Goal: Task Accomplishment & Management: Manage account settings

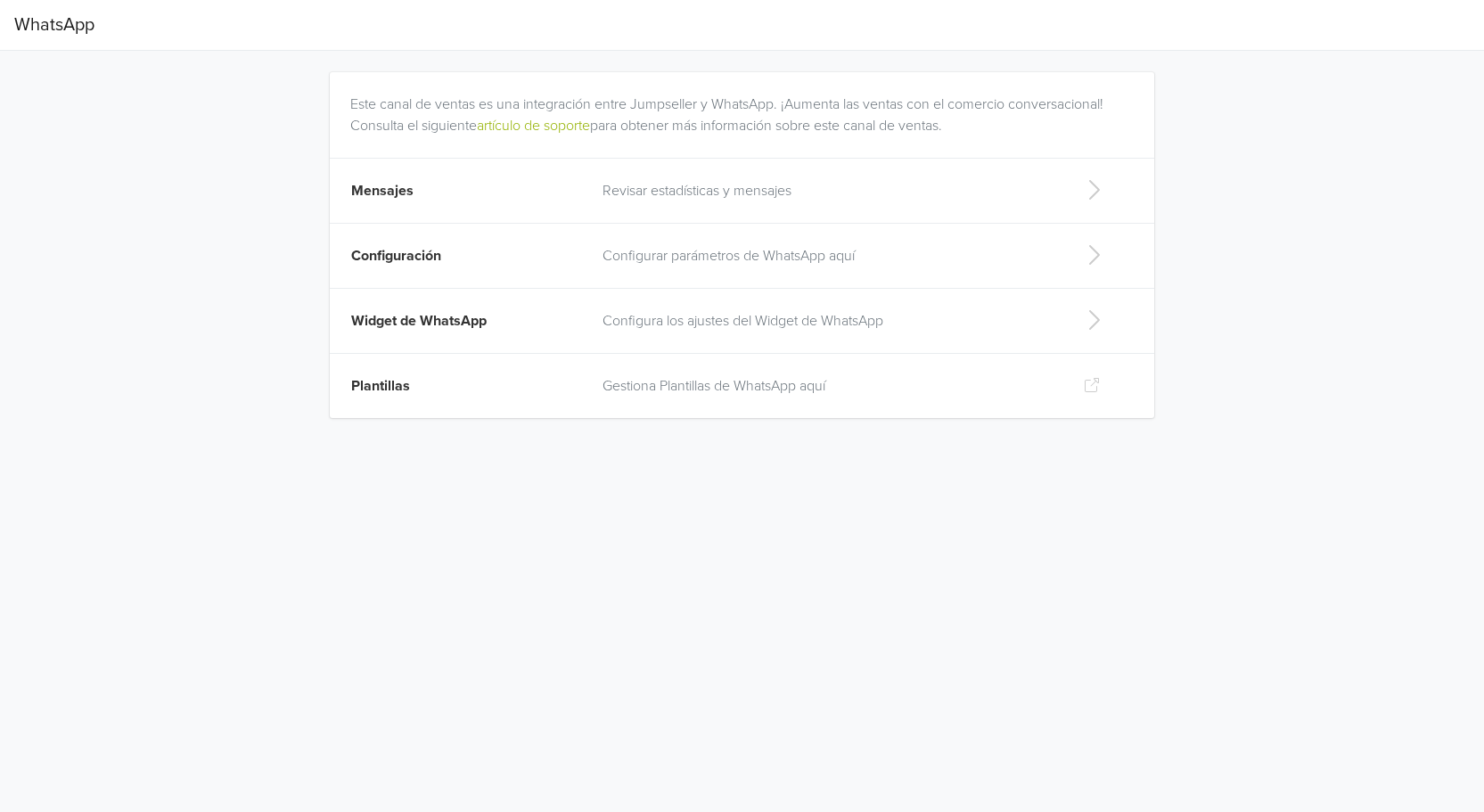
click at [679, 190] on p "Revisar estadísticas y mensajes" at bounding box center [828, 191] width 452 height 22
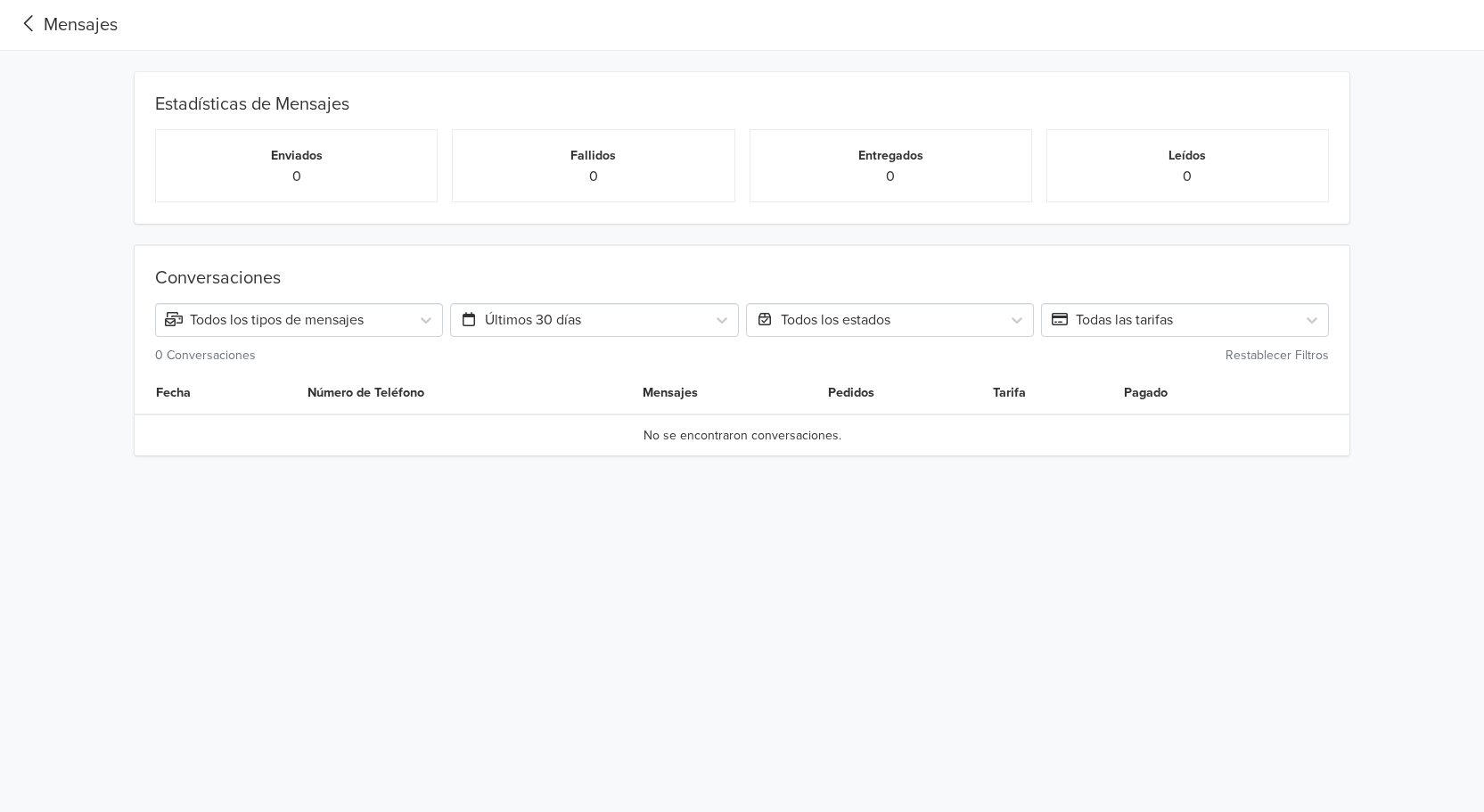
click at [63, 30] on div "Mensajes" at bounding box center [66, 25] width 103 height 27
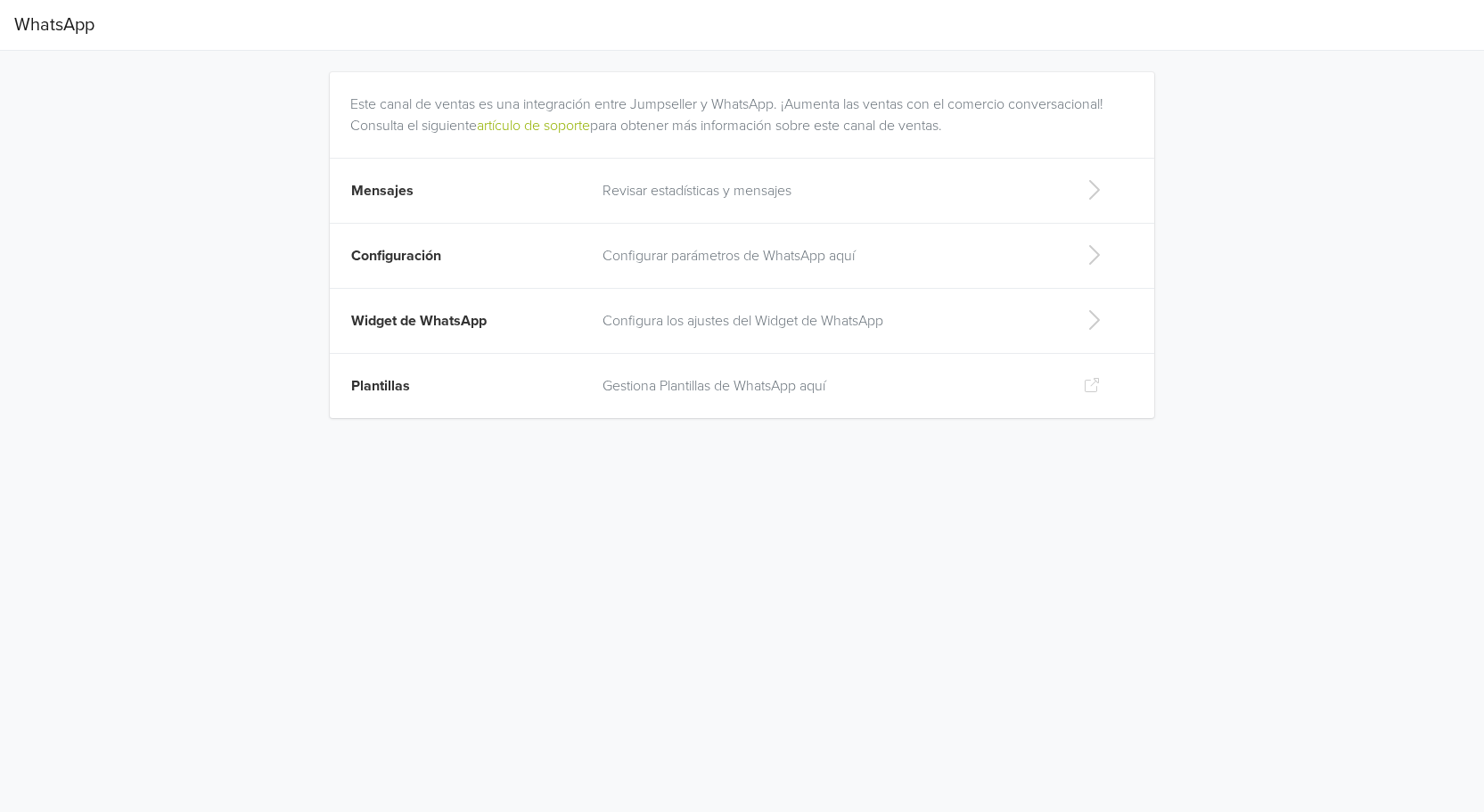
click at [759, 243] on td "Configurar parámetros de WhatsApp aquí" at bounding box center [828, 256] width 473 height 65
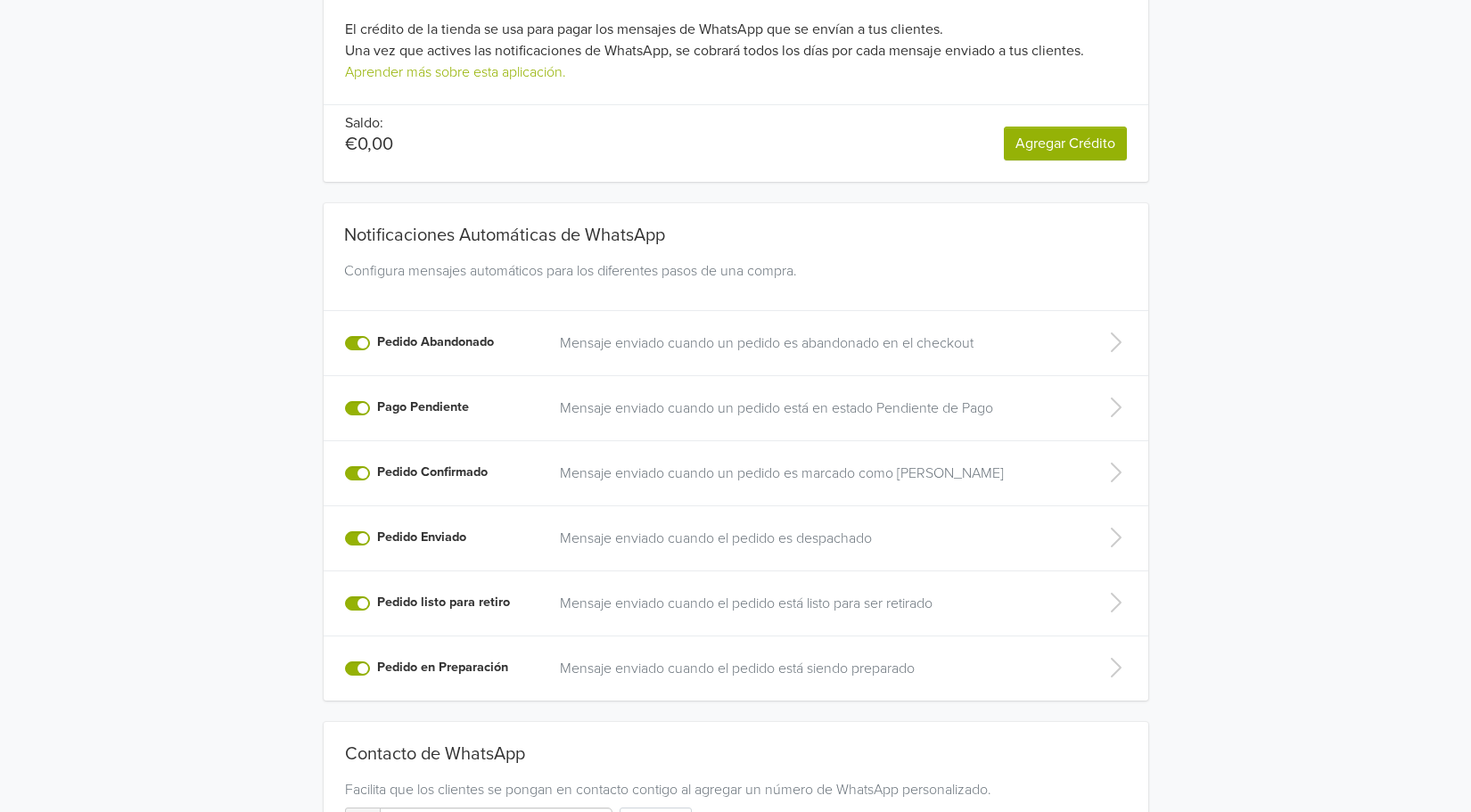
scroll to position [274, 0]
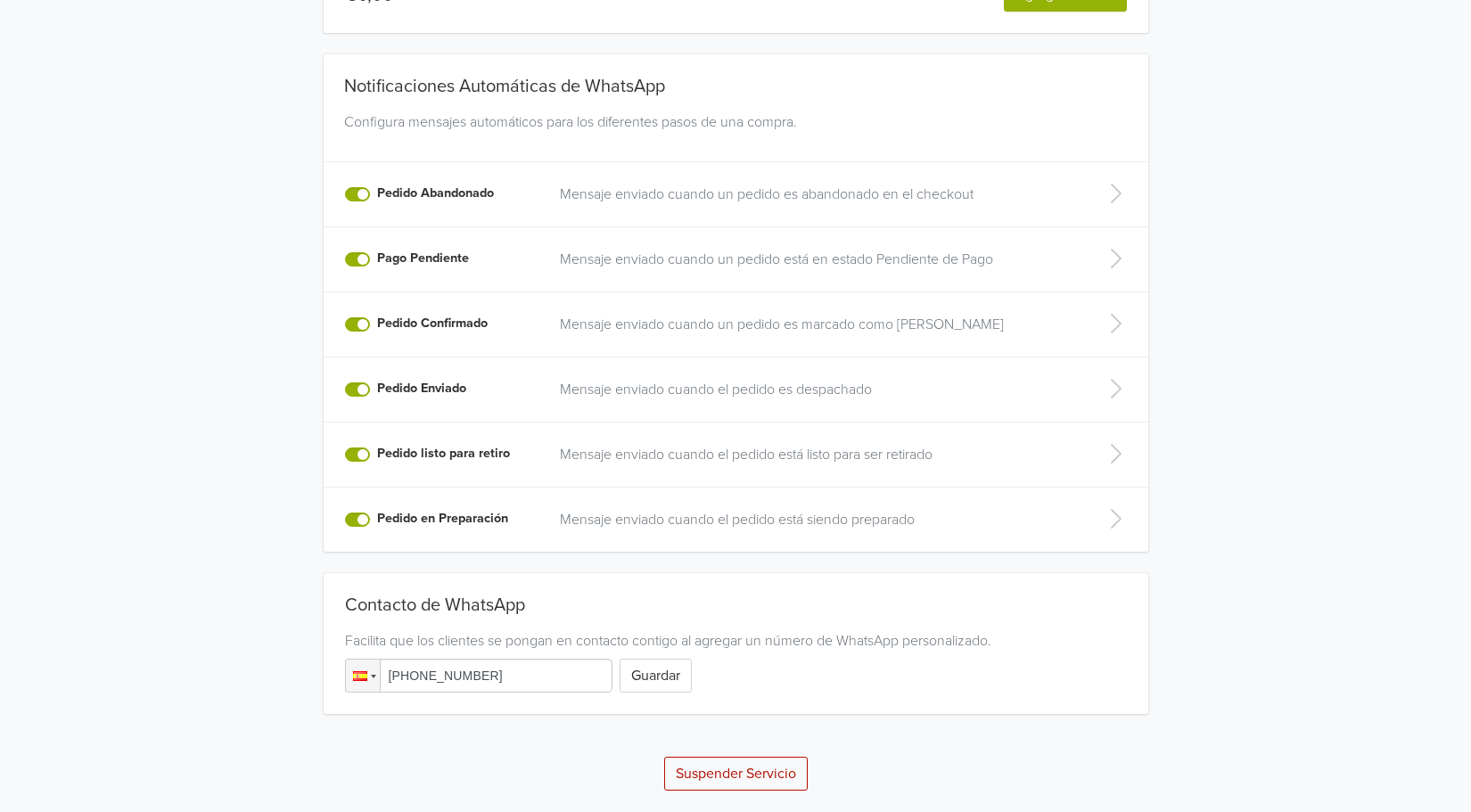
click at [1369, 351] on div "Crédito de la Tienda El crédito de la tienda se usa para pagar los mensajes de …" at bounding box center [736, 284] width 1471 height 1014
click at [649, 676] on button "Guardar" at bounding box center [656, 675] width 72 height 33
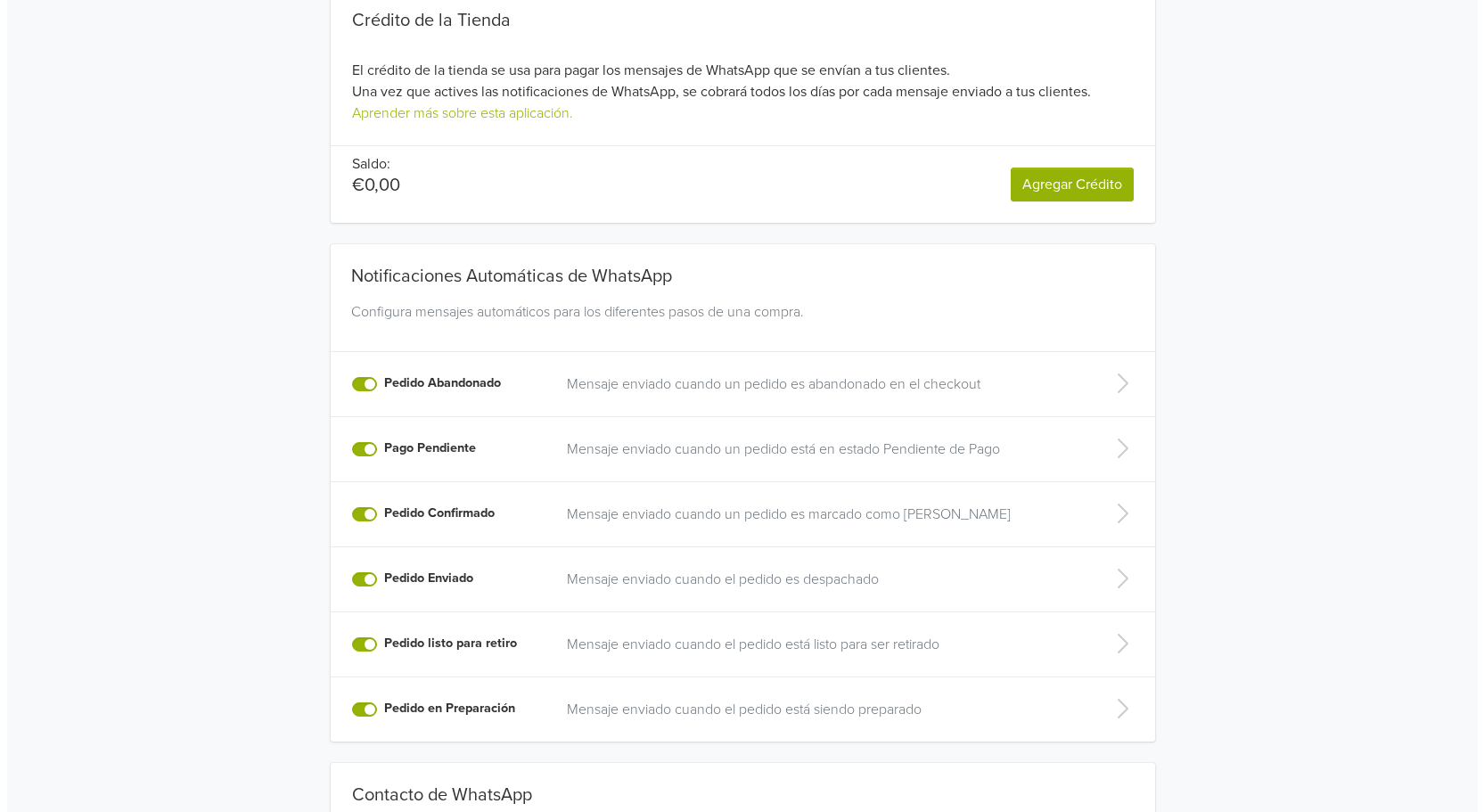
scroll to position [0, 0]
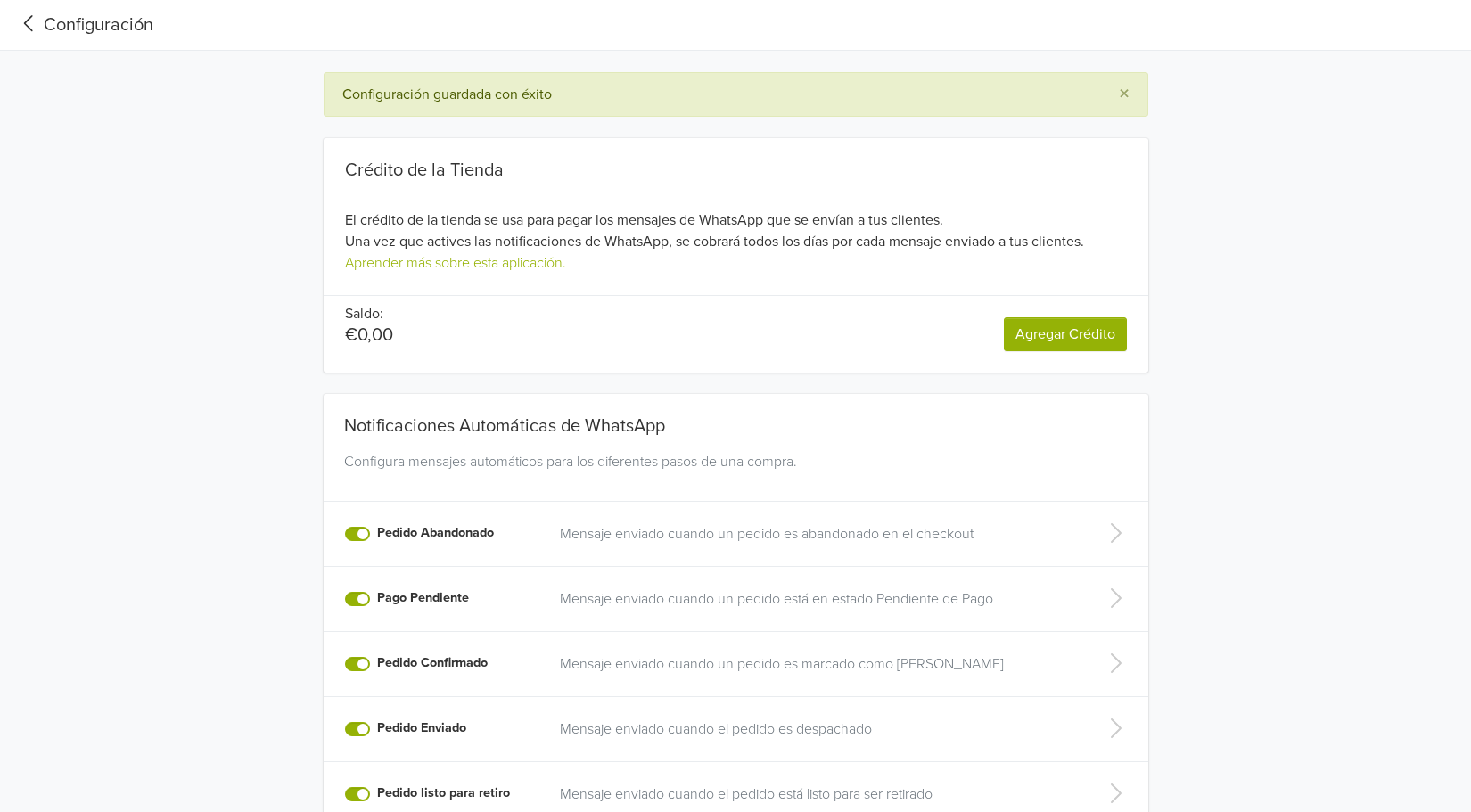
click at [87, 31] on div "Configuración" at bounding box center [84, 25] width 139 height 27
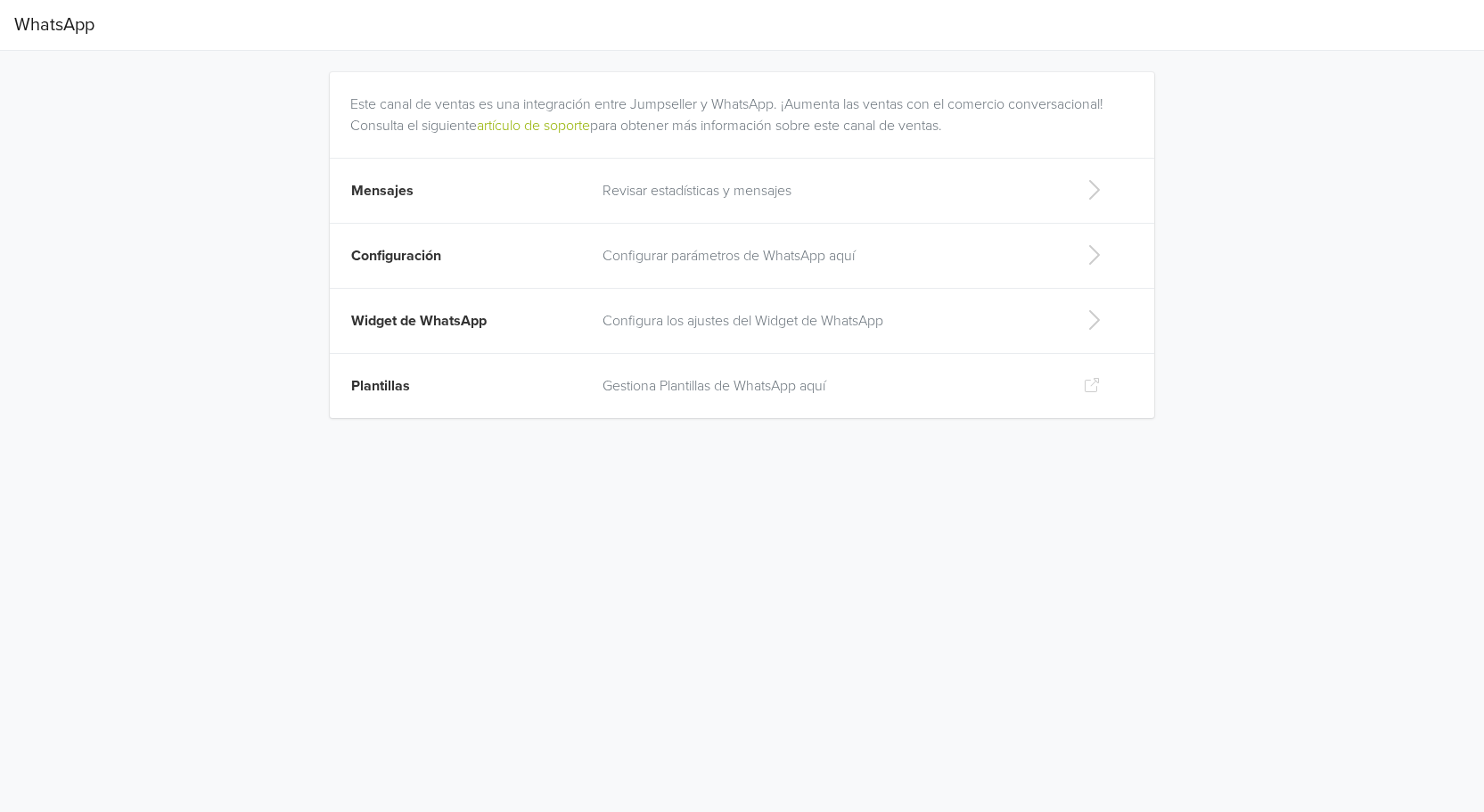
click at [719, 311] on p "Configura los ajustes del Widget de WhatsApp" at bounding box center [828, 321] width 452 height 22
select select "rb"
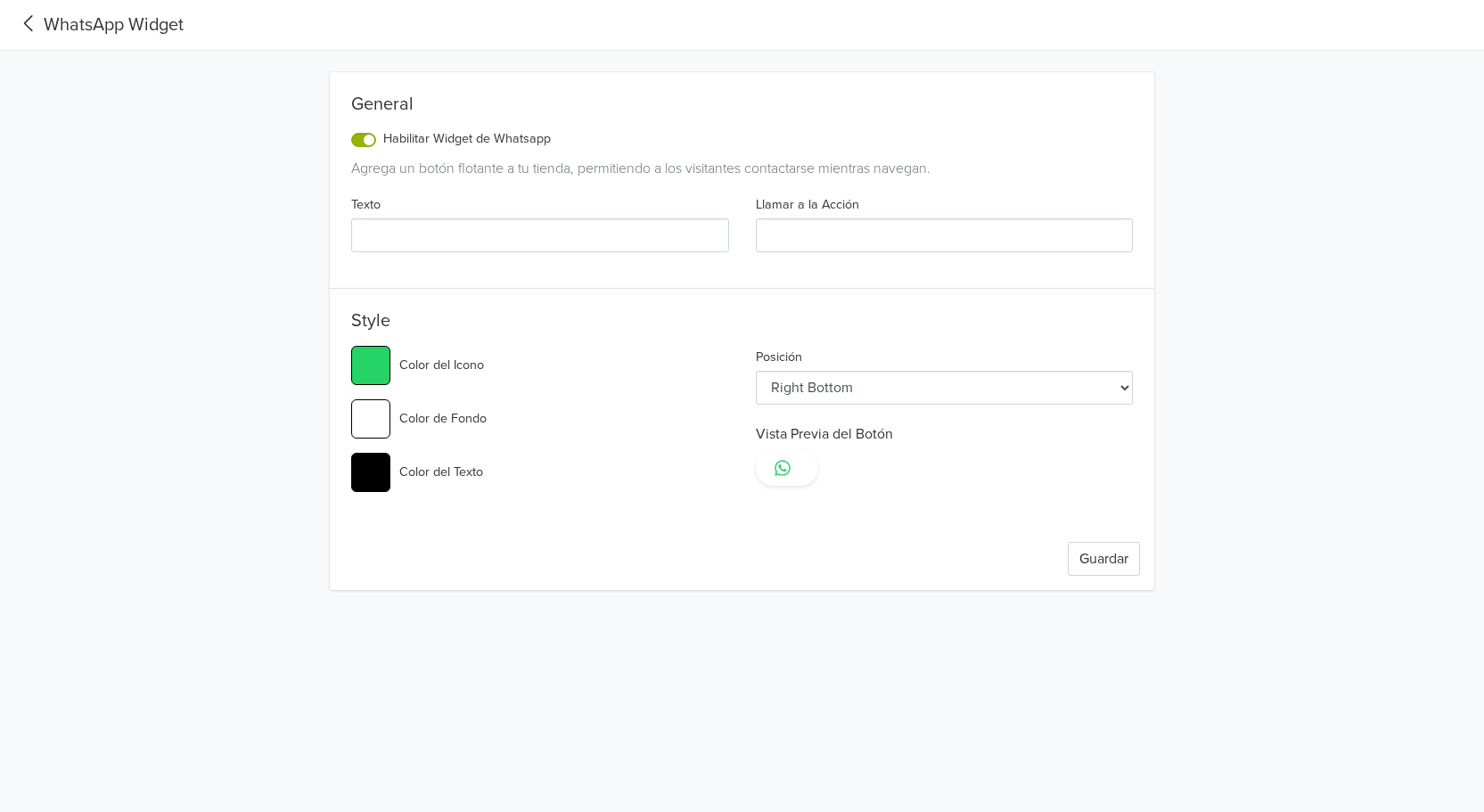
type input "¡Escríbenos!"
type input "#25d366"
click at [899, 385] on select "Left Top Left Center Left Bottom Right Top Right Center Right Bottom" at bounding box center [945, 387] width 378 height 33
select select "lb"
click at [756, 371] on select "Left Top Left Center Left Bottom Right Top Right Center Right Bottom" at bounding box center [945, 387] width 378 height 33
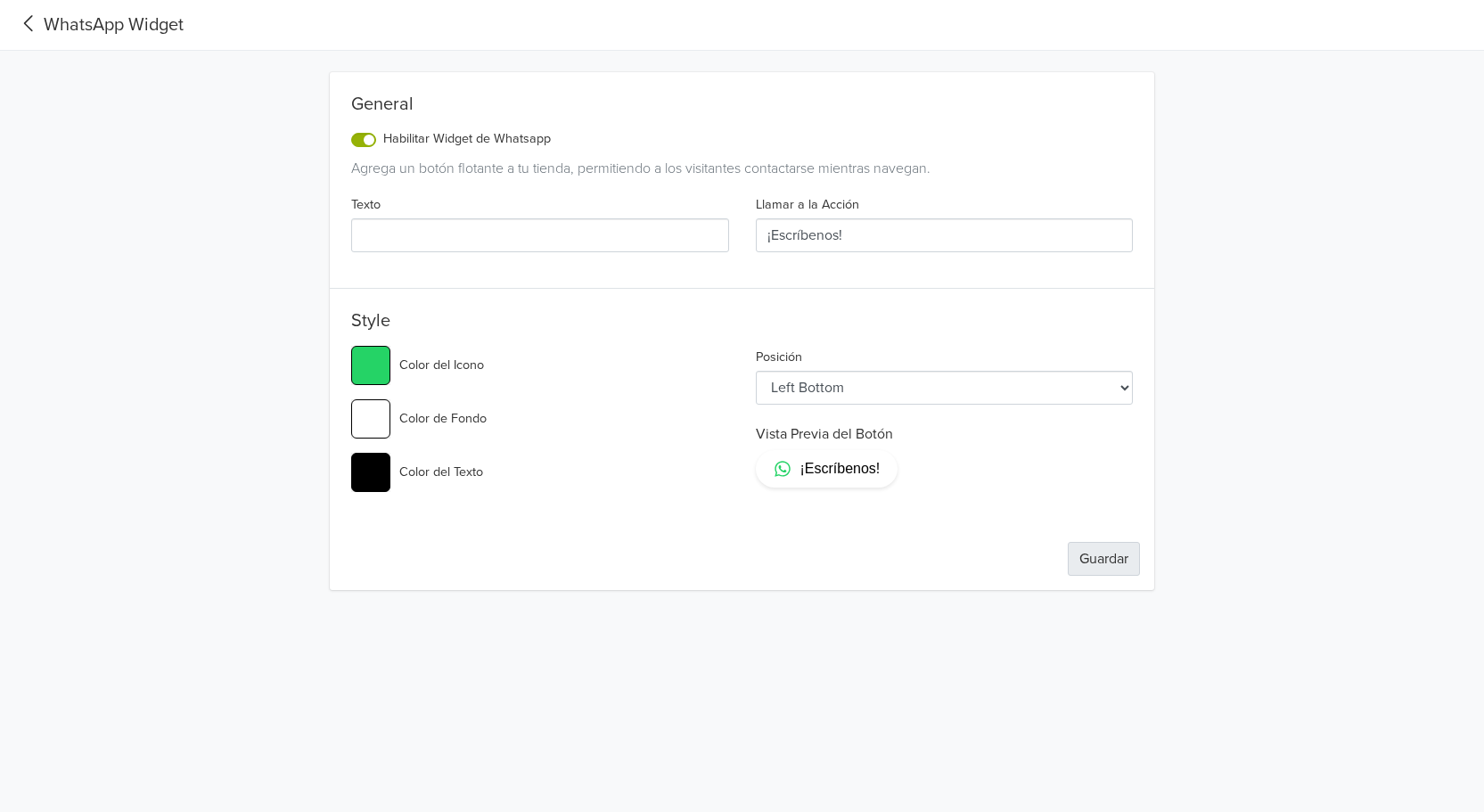
click at [1104, 556] on button "Guardar" at bounding box center [1104, 558] width 72 height 33
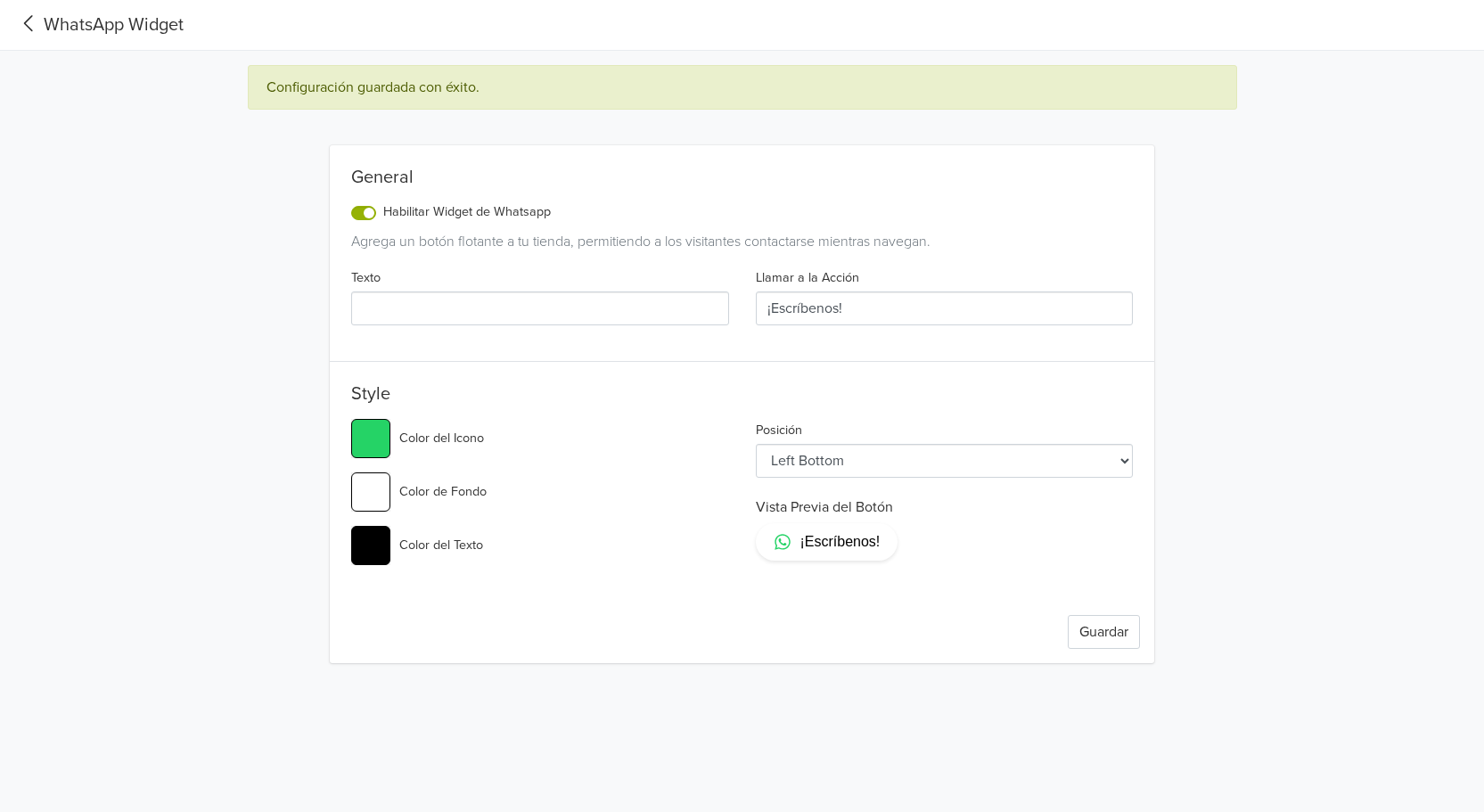
click at [372, 432] on input "#25d366" at bounding box center [370, 438] width 39 height 39
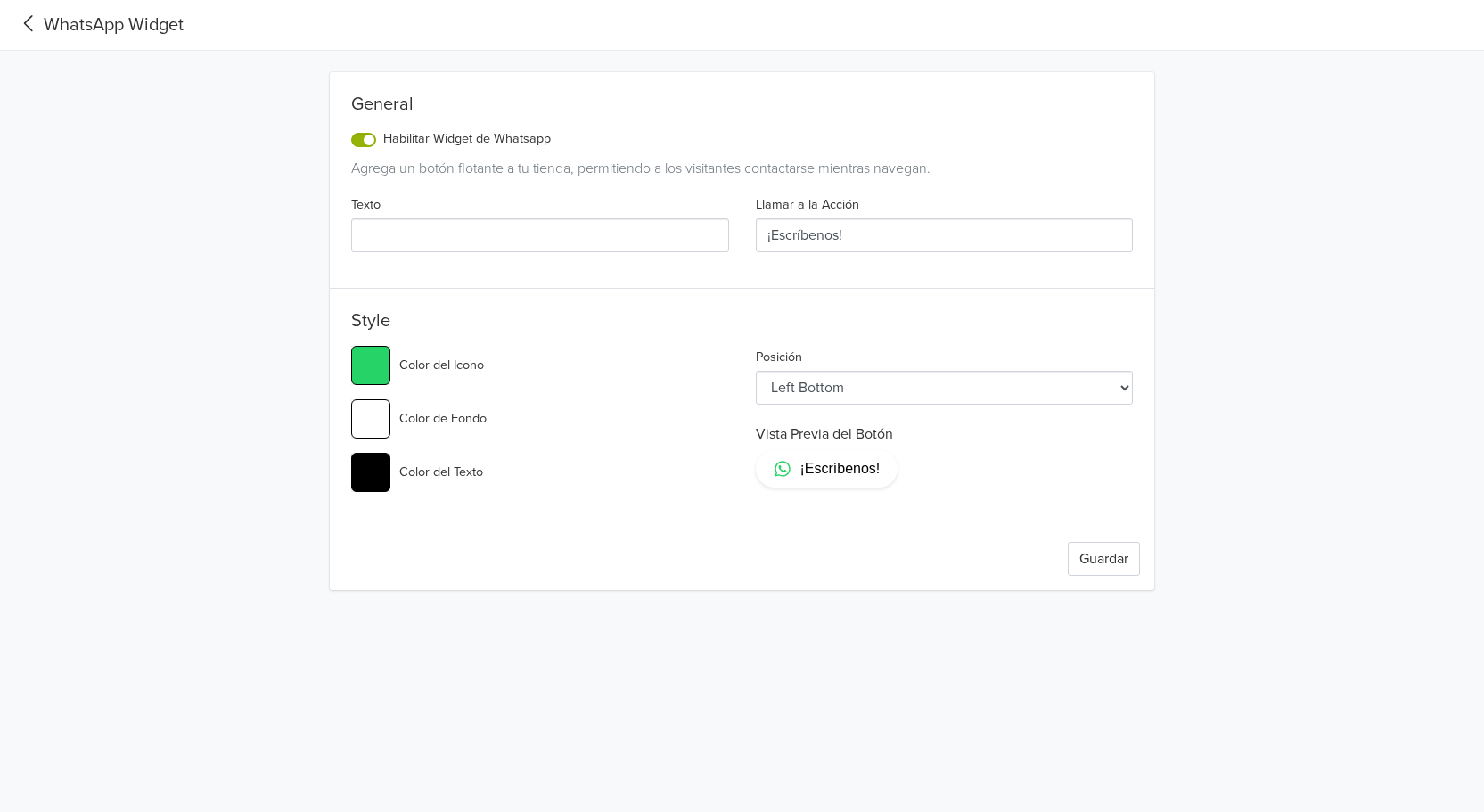
click at [366, 411] on input "#ffffff" at bounding box center [370, 419] width 39 height 39
type input "#25d366"
type input "#00000f"
click at [369, 410] on input "#00000f" at bounding box center [370, 419] width 39 height 39
type input "#25d366"
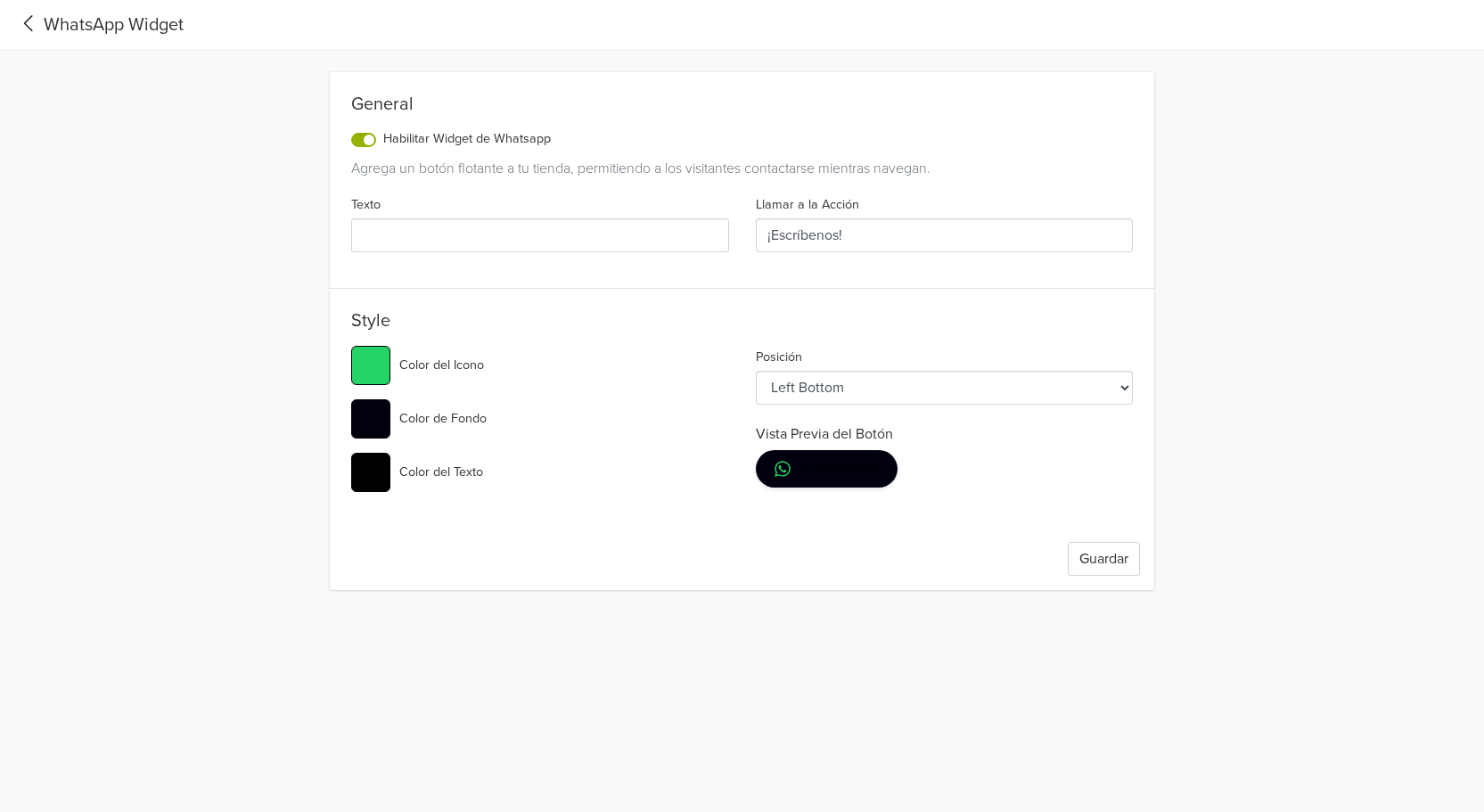
type input "#0000f4"
type input "#25d366"
type input "#000f4c"
type input "#25d366"
type input "#00f4c5"
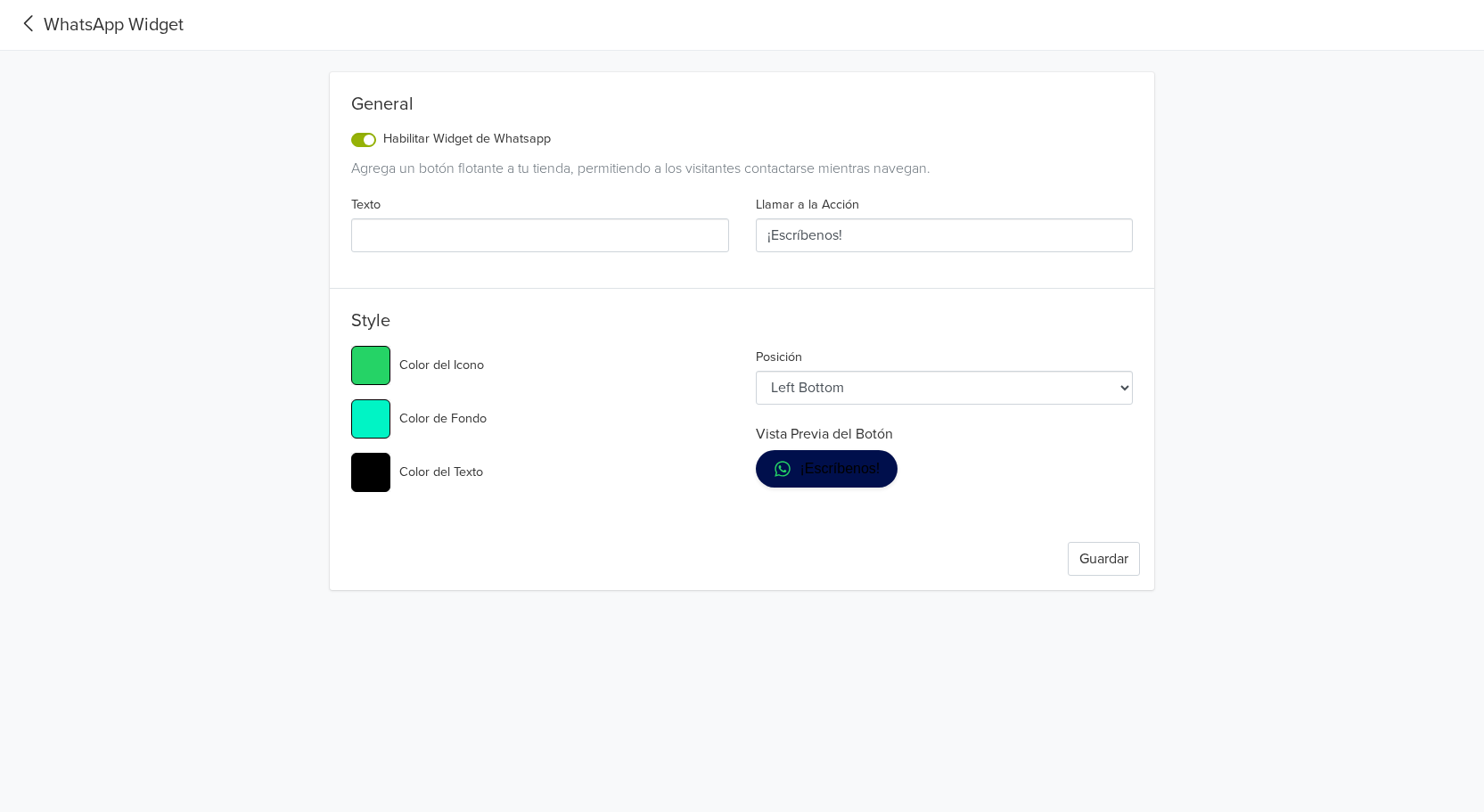
type input "#25d366"
type input "#0f4c51"
type input "#25d366"
type input "#f4c51b"
click at [373, 364] on input "#25d366" at bounding box center [370, 364] width 39 height 39
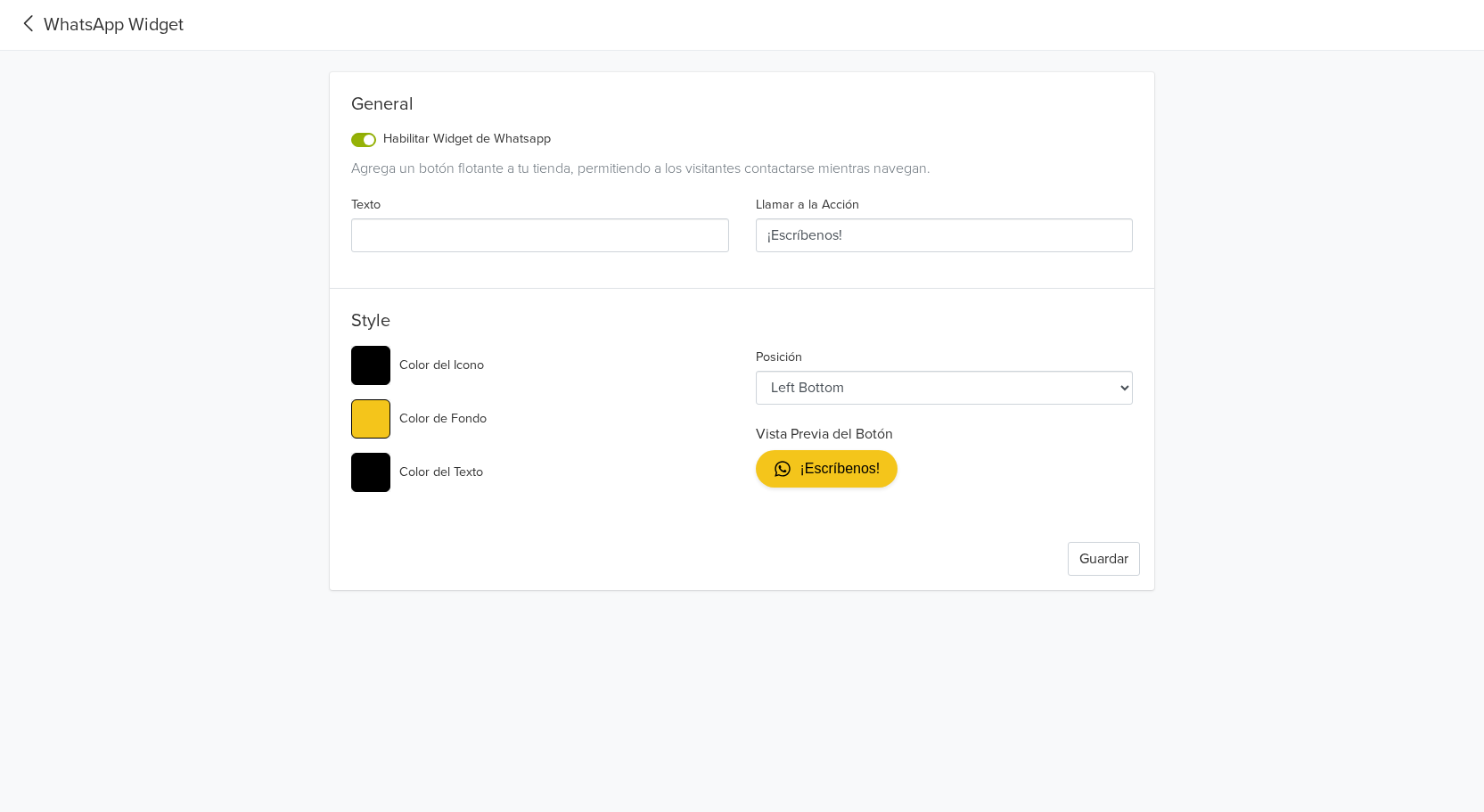
type input "#000000"
click at [664, 355] on div "#000000 Color del Icono" at bounding box center [540, 364] width 378 height 39
click at [378, 470] on input "#000000" at bounding box center [370, 472] width 39 height 39
type input "#ffffff"
click at [1099, 559] on button "Guardar" at bounding box center [1104, 558] width 72 height 33
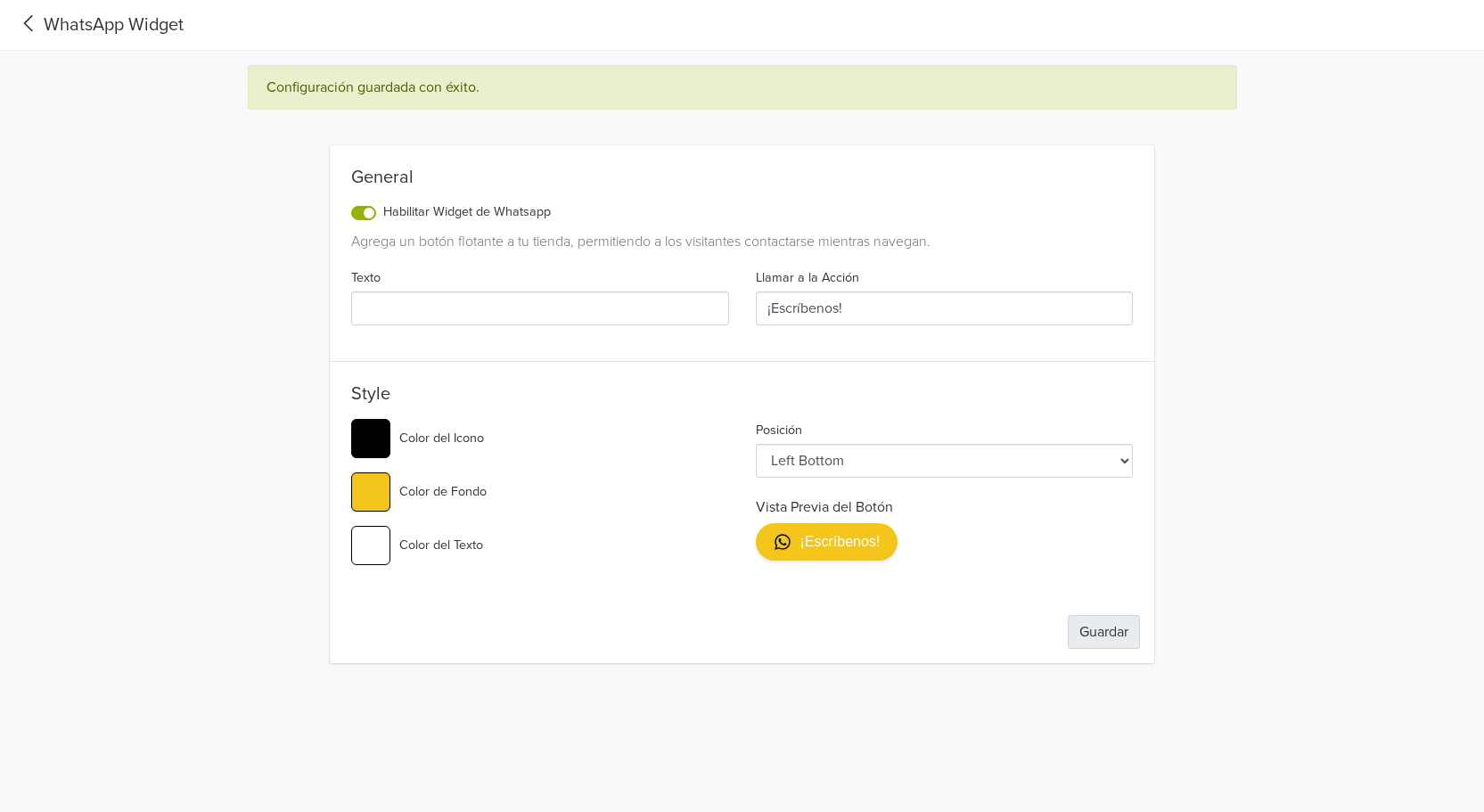
click at [1101, 623] on button "Guardar" at bounding box center [1104, 631] width 72 height 33
